Goal: Check status: Check status

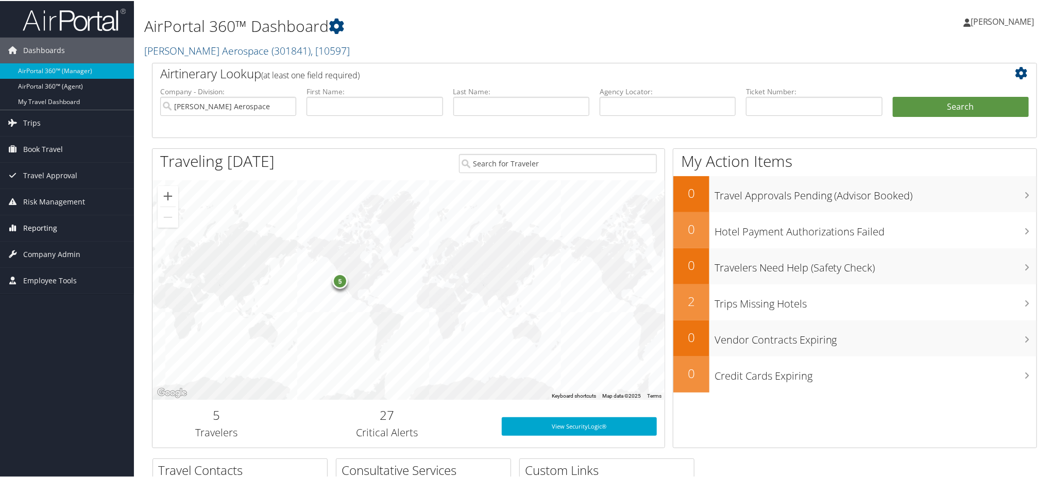
click at [29, 231] on span "Reporting" at bounding box center [40, 227] width 34 height 26
click at [32, 248] on link "Unused Tickets" at bounding box center [67, 247] width 134 height 15
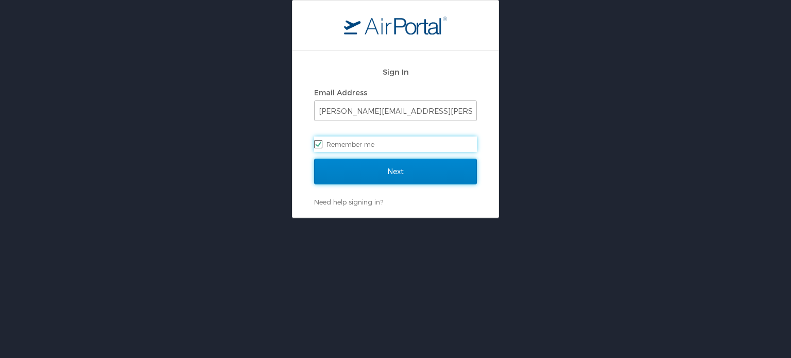
click at [381, 170] on input "Next" at bounding box center [395, 172] width 163 height 26
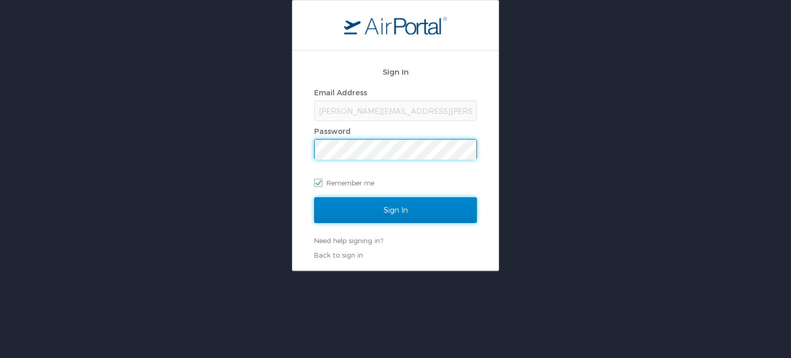
click at [370, 207] on input "Sign In" at bounding box center [395, 210] width 163 height 26
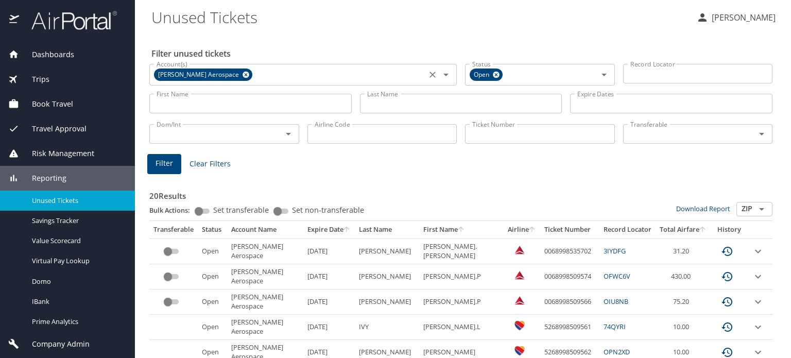
click at [242, 77] on icon at bounding box center [246, 74] width 8 height 11
click at [493, 74] on icon at bounding box center [496, 75] width 7 height 7
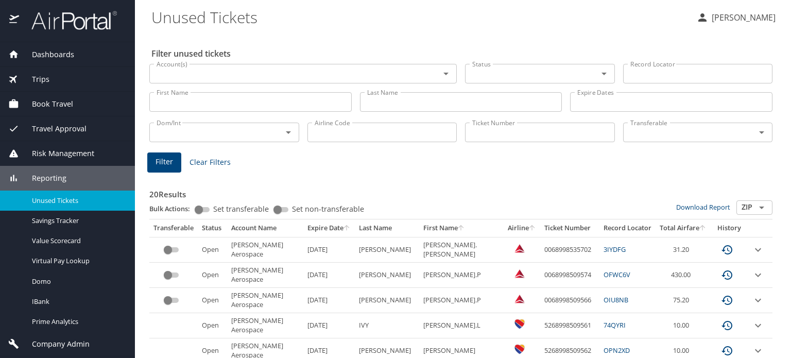
click at [490, 135] on input "Ticket Number" at bounding box center [540, 133] width 150 height 20
paste input "0167309695208"
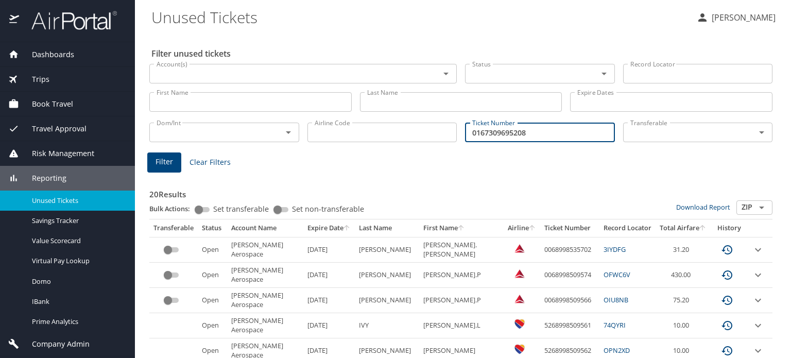
type input "0167309695208"
click at [167, 160] on span "Filter" at bounding box center [165, 162] width 18 height 13
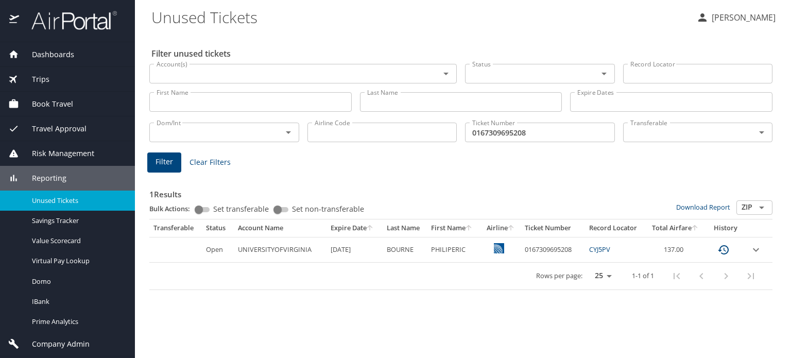
click at [399, 280] on div "Rows per page: 25 50 100 1-1 of 1" at bounding box center [458, 276] width 611 height 27
drag, startPoint x: 524, startPoint y: 251, endPoint x: 557, endPoint y: 253, distance: 32.5
click at [572, 246] on td "0167309695208" at bounding box center [553, 249] width 64 height 25
click at [437, 285] on div "Rows per page: 25 50 100 1-1 of 1" at bounding box center [458, 276] width 611 height 27
